Goal: Information Seeking & Learning: Learn about a topic

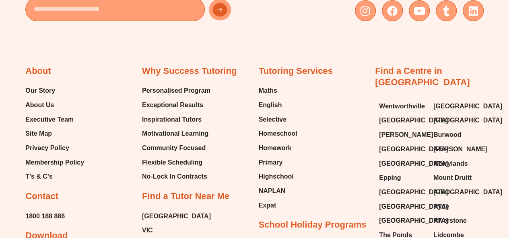
scroll to position [1260, 0]
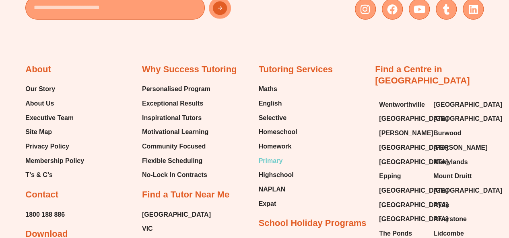
click at [274, 160] on span "Primary" at bounding box center [271, 161] width 24 height 12
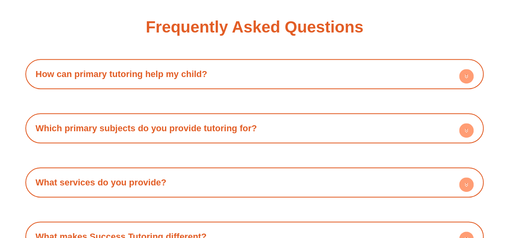
scroll to position [1697, 0]
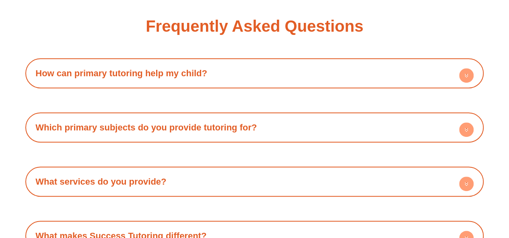
click at [466, 68] on circle at bounding box center [466, 75] width 14 height 14
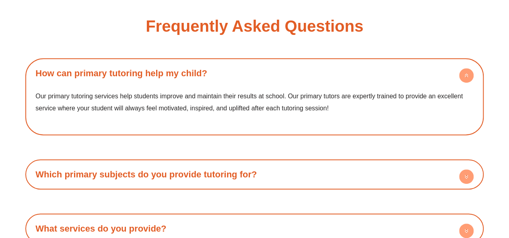
click at [331, 170] on h4 "Which primary subjects do you provide tutoring for?" at bounding box center [254, 175] width 450 height 22
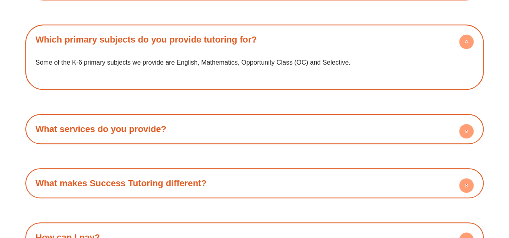
scroll to position [1842, 0]
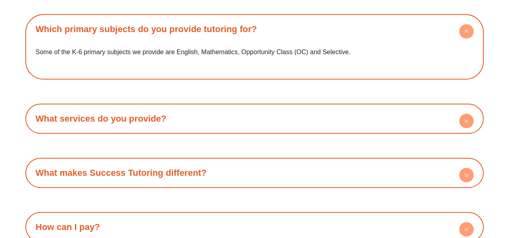
click at [400, 115] on h4 "What services do you provide?" at bounding box center [254, 119] width 450 height 22
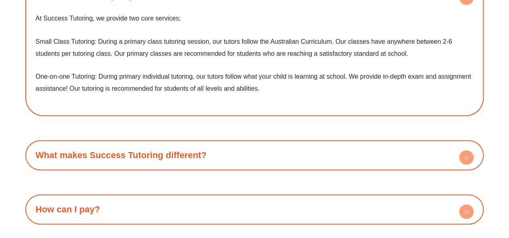
scroll to position [1968, 0]
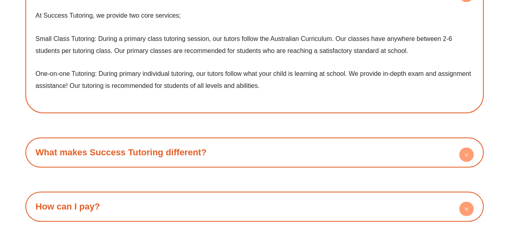
click at [351, 148] on h4 "What makes Success Tutoring different?" at bounding box center [254, 153] width 450 height 22
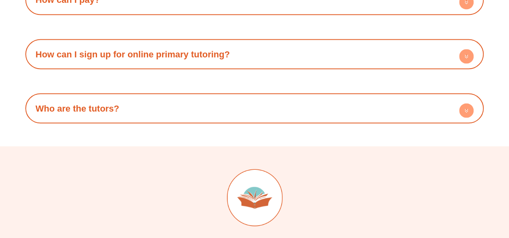
scroll to position [2235, 0]
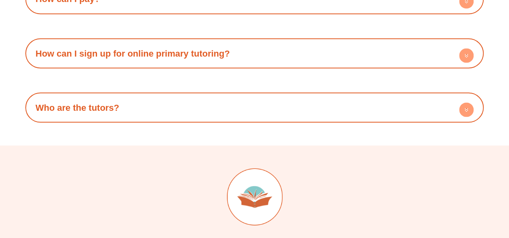
click at [390, 110] on h4 "Who are the tutors?" at bounding box center [254, 107] width 450 height 22
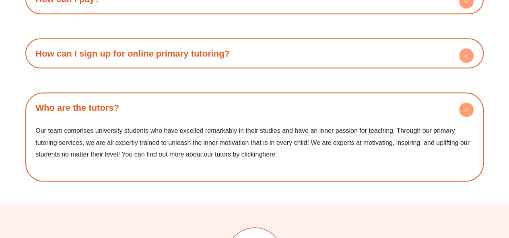
click at [273, 156] on link "here" at bounding box center [268, 154] width 13 height 7
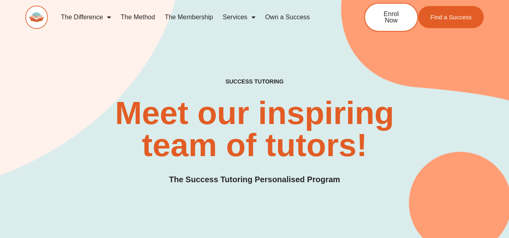
click at [285, 13] on link "Own a Success" at bounding box center [287, 17] width 54 height 18
click at [256, 17] on link "Services" at bounding box center [238, 17] width 42 height 18
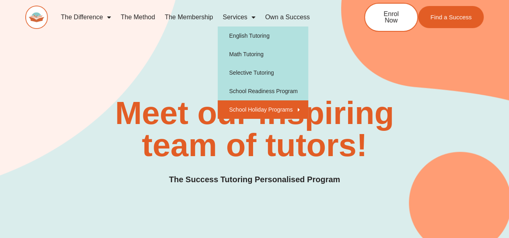
click at [249, 109] on link "School Holiday Programs" at bounding box center [262, 110] width 90 height 18
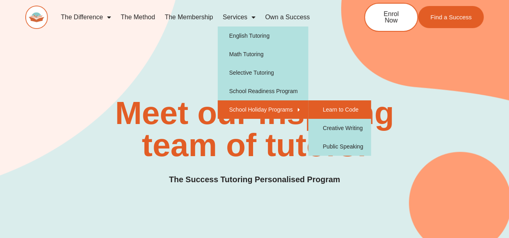
click at [340, 109] on link "Learn to Code" at bounding box center [339, 110] width 63 height 18
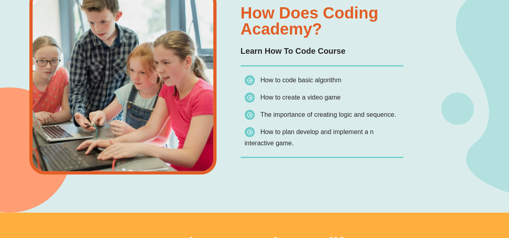
scroll to position [808, 0]
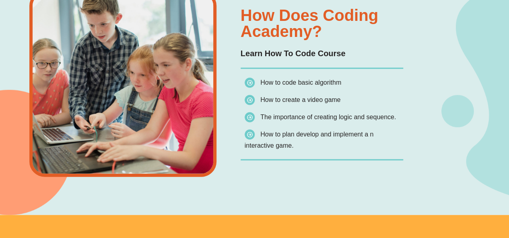
click at [339, 178] on div "How Does Coding Academy? Learn How To Code Course How to code basic algorithm H…" at bounding box center [216, 93] width 382 height 244
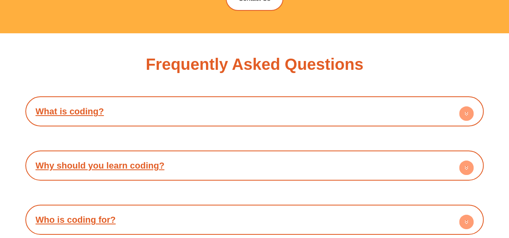
scroll to position [1431, 0]
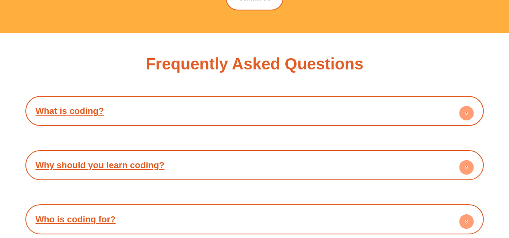
click at [95, 113] on link "What is coding?" at bounding box center [69, 111] width 68 height 10
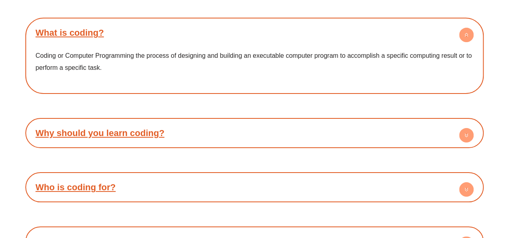
scroll to position [1514, 0]
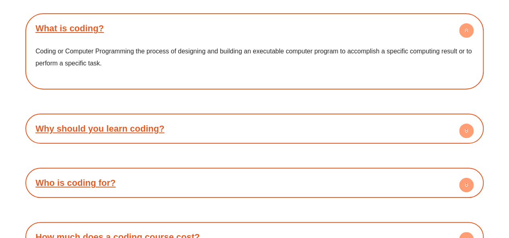
click at [111, 129] on link "Why should you learn coding?" at bounding box center [99, 129] width 129 height 10
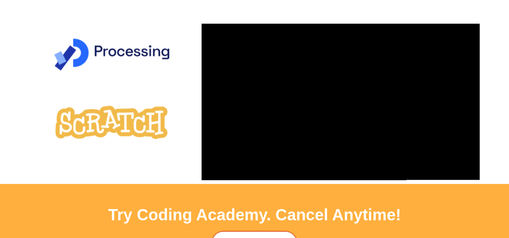
scroll to position [1820, 0]
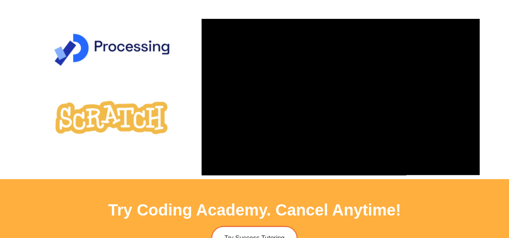
click at [159, 111] on img at bounding box center [111, 117] width 121 height 60
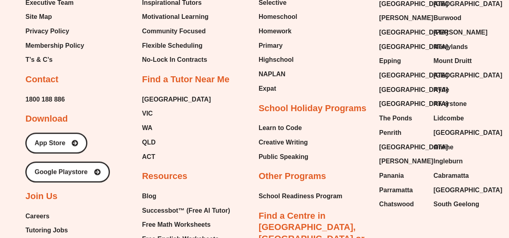
scroll to position [2323, 0]
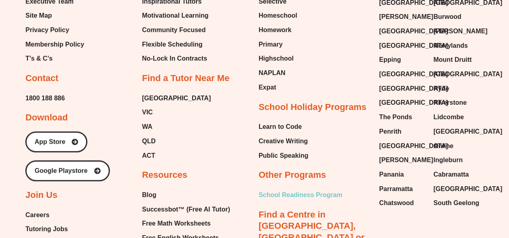
click at [310, 194] on span "School Readiness Program" at bounding box center [301, 195] width 84 height 12
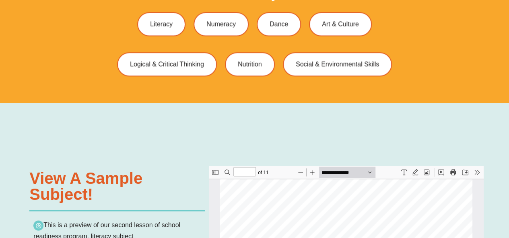
scroll to position [64, 0]
type input "*"
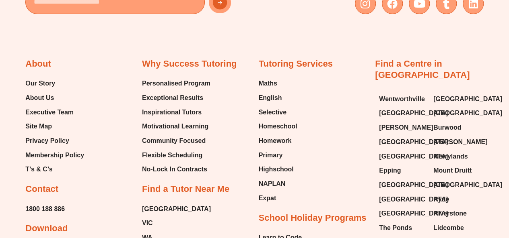
scroll to position [3123, 0]
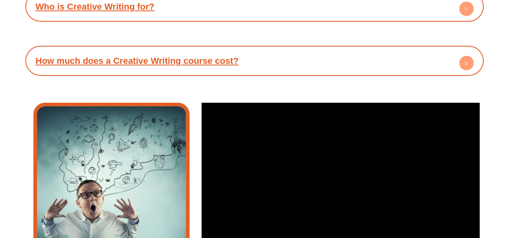
scroll to position [1454, 0]
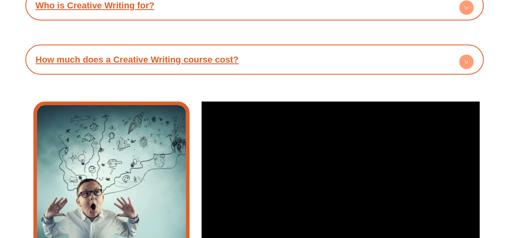
click at [469, 64] on circle at bounding box center [466, 62] width 14 height 14
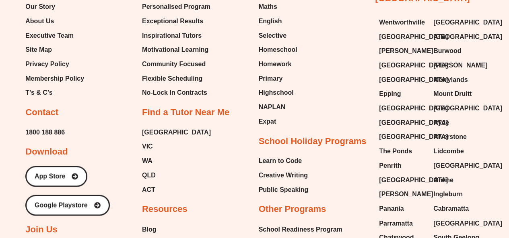
scroll to position [2068, 0]
click at [281, 64] on span "Homework" at bounding box center [275, 64] width 33 height 12
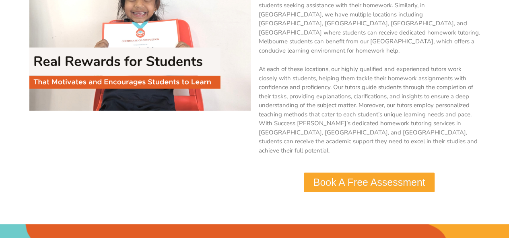
scroll to position [1186, 0]
